Goal: Task Accomplishment & Management: Complete application form

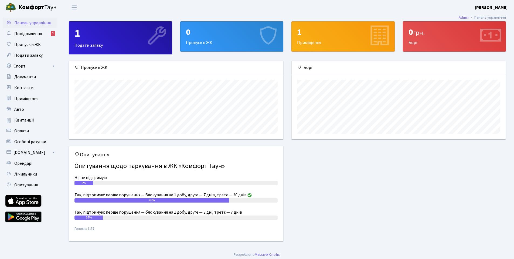
scroll to position [78, 214]
click at [223, 44] on div "0 Пропуск в ЖК" at bounding box center [232, 37] width 103 height 30
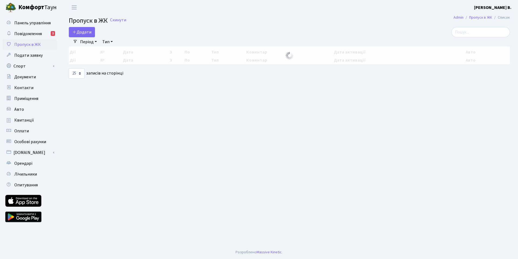
select select "25"
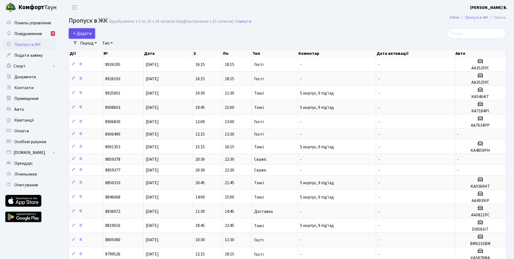
click at [86, 35] on span "Додати" at bounding box center [81, 34] width 19 height 6
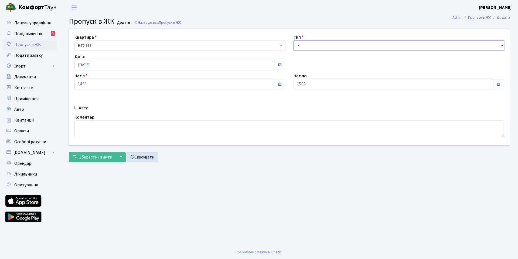
click at [299, 46] on select "- Доставка Таксі Гості Сервіс" at bounding box center [399, 45] width 211 height 10
select select "3"
click at [294, 40] on select "- Доставка Таксі Гості Сервіс" at bounding box center [399, 45] width 211 height 10
click at [86, 109] on label "Авто" at bounding box center [84, 108] width 10 height 6
click at [78, 109] on input "Авто" at bounding box center [77, 108] width 4 height 4
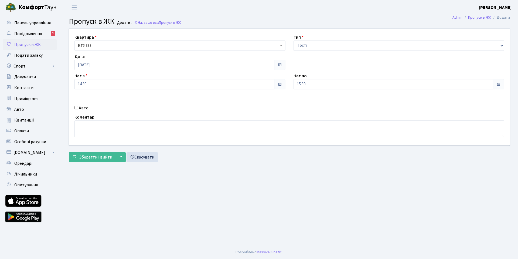
checkbox input "true"
paste input "ВМ6232ВМ"
type input "ВМ6232ВМ"
click at [310, 83] on input "15:30" at bounding box center [394, 84] width 200 height 10
click at [307, 101] on icon at bounding box center [308, 103] width 15 height 15
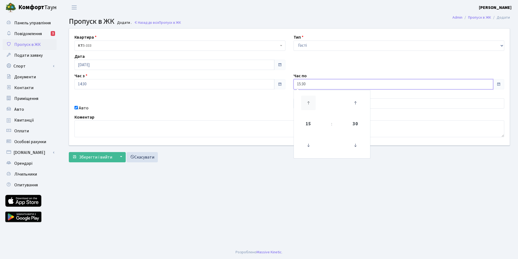
type input "16:30"
drag, startPoint x: 128, startPoint y: 172, endPoint x: 96, endPoint y: 162, distance: 33.6
click at [127, 172] on main "Admin Пропуск в ЖК Додати Пропуск в ЖК Додати . Назад до всіх Пропуск в ЖК Квар…" at bounding box center [290, 130] width 458 height 231
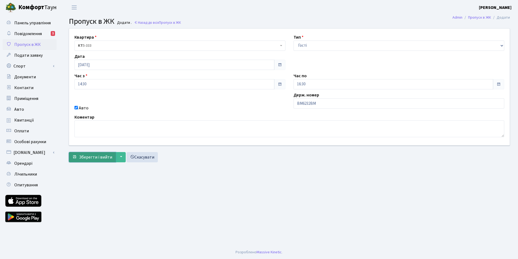
click at [95, 160] on button "Зберегти і вийти" at bounding box center [92, 157] width 47 height 10
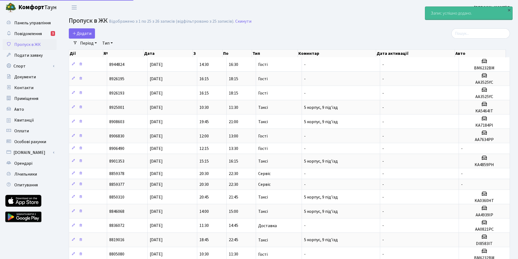
select select "25"
